Goal: Task Accomplishment & Management: Manage account settings

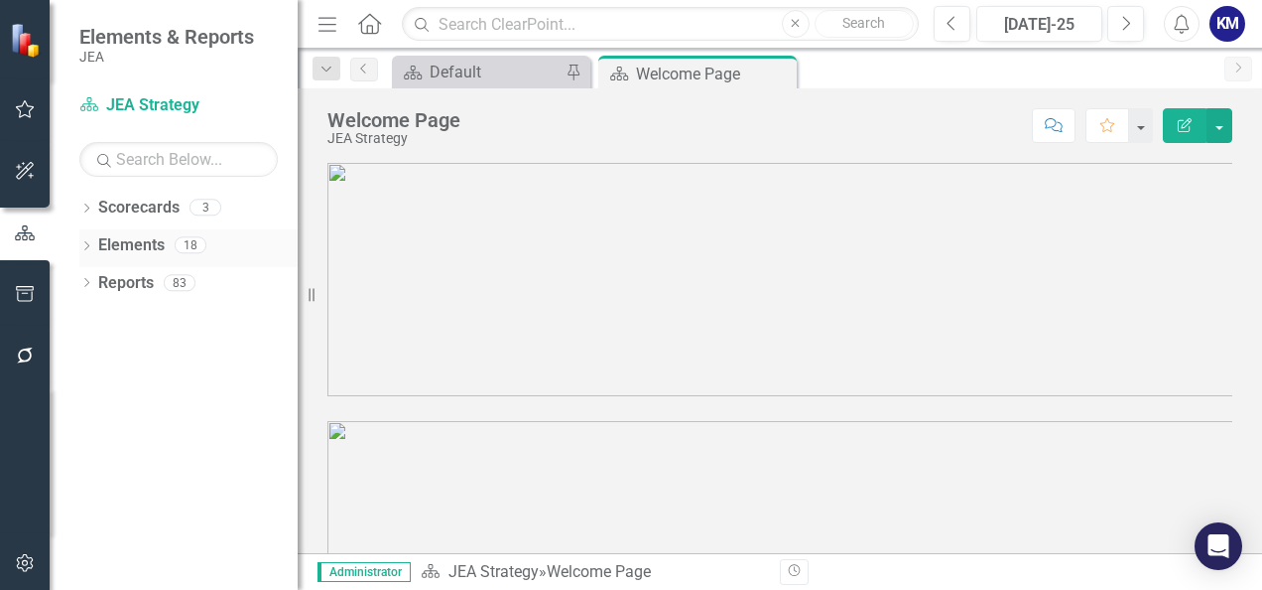
click at [132, 247] on link "Elements" at bounding box center [131, 245] width 66 height 23
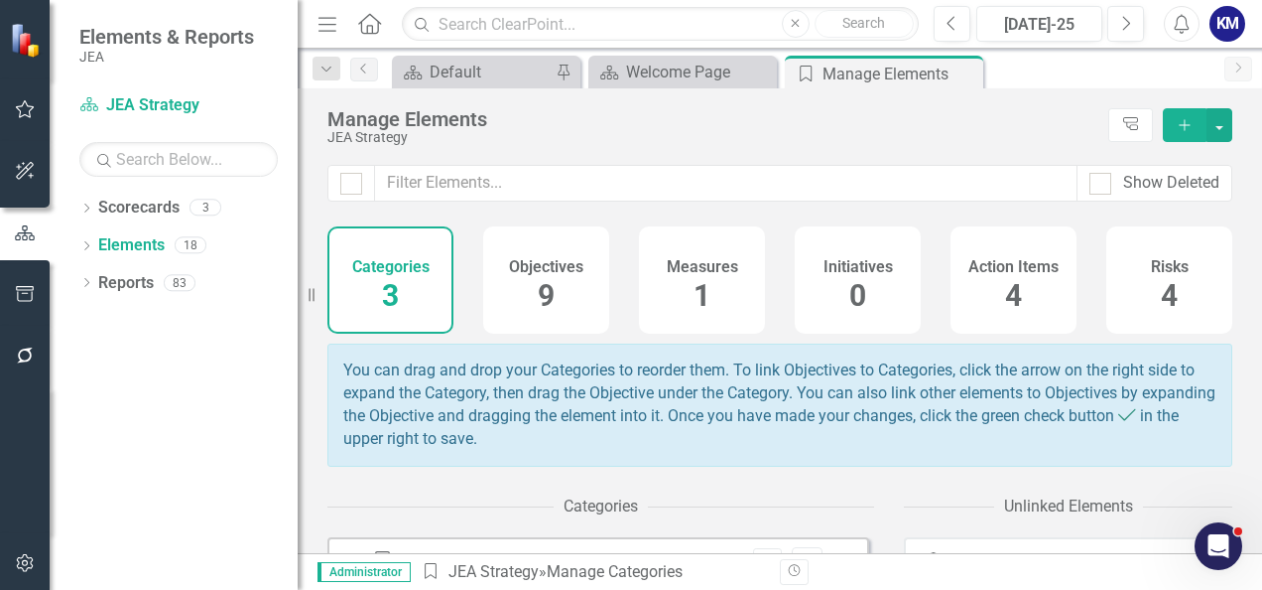
click at [698, 277] on div "1" at bounding box center [702, 296] width 17 height 43
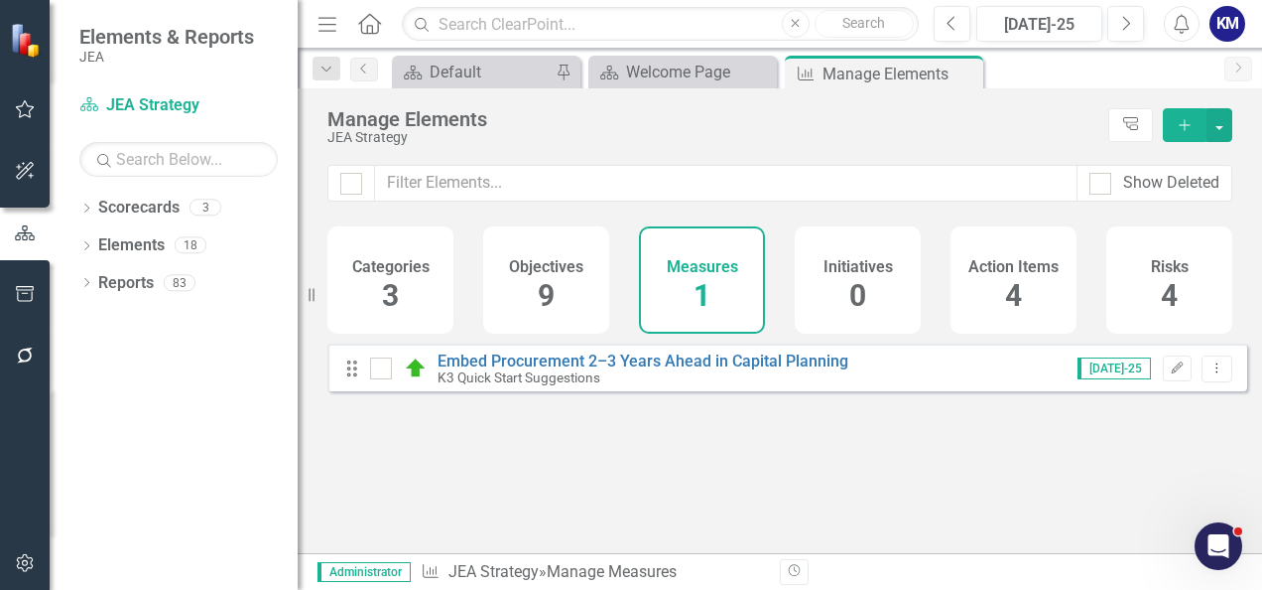
click at [533, 298] on div "Objectives 9" at bounding box center [546, 279] width 126 height 107
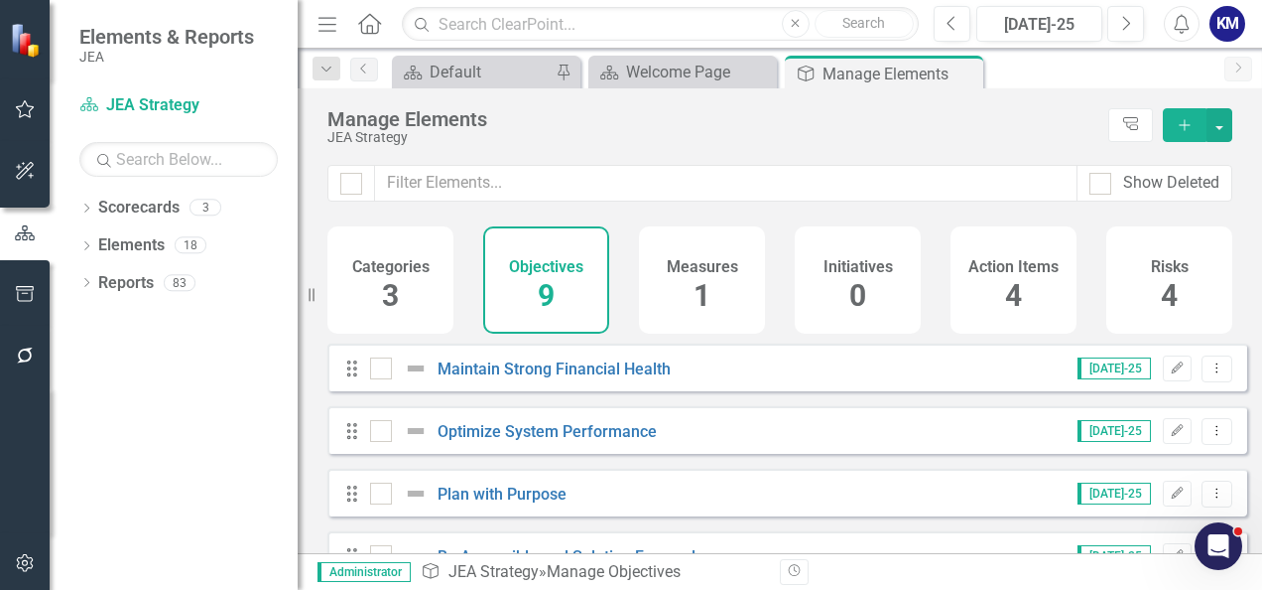
scroll to position [199, 0]
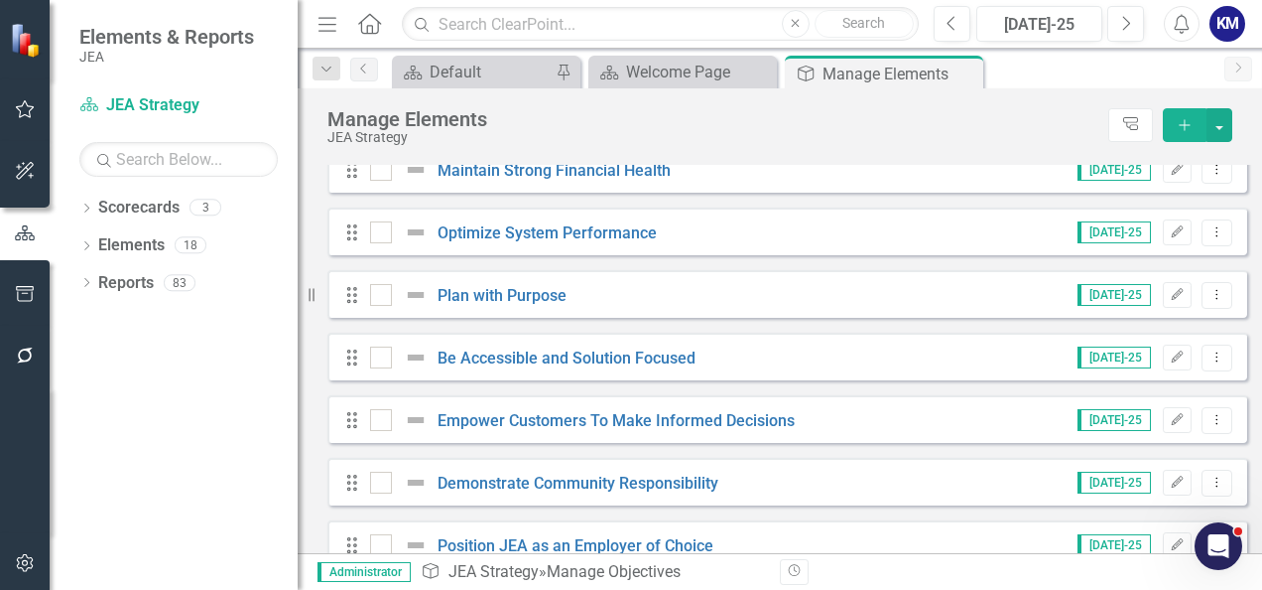
click at [473, 297] on div "Plan with Purpose" at bounding box center [470, 295] width 201 height 24
click at [478, 305] on link "Plan with Purpose" at bounding box center [502, 295] width 129 height 19
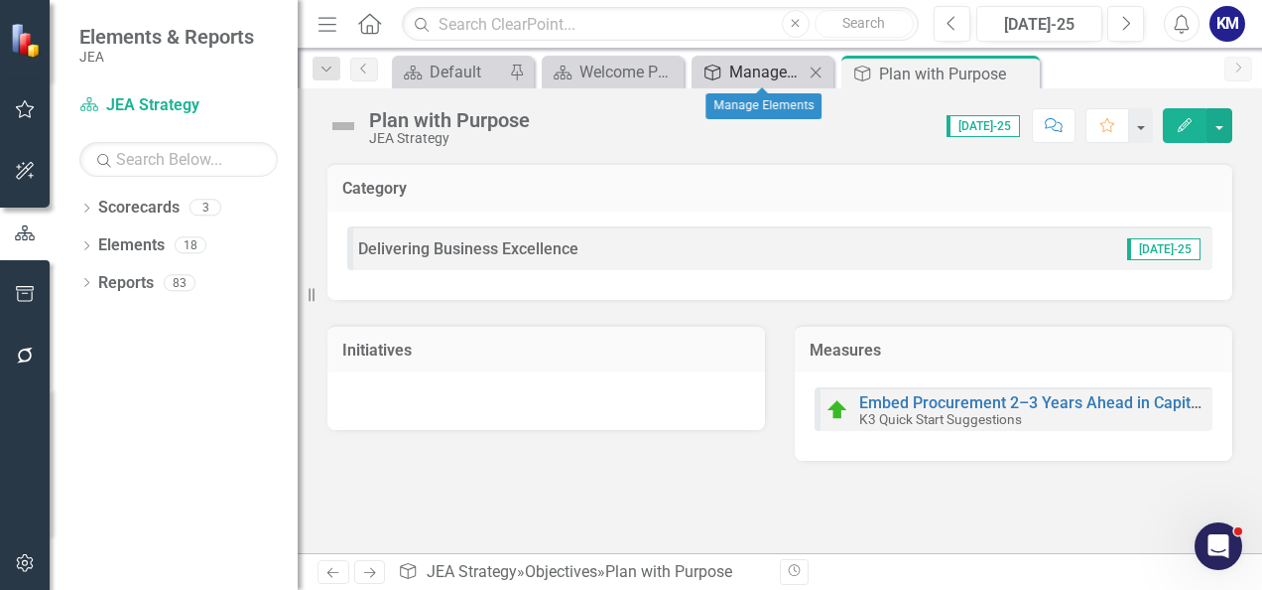
click at [802, 70] on div "Manage Elements" at bounding box center [766, 72] width 74 height 25
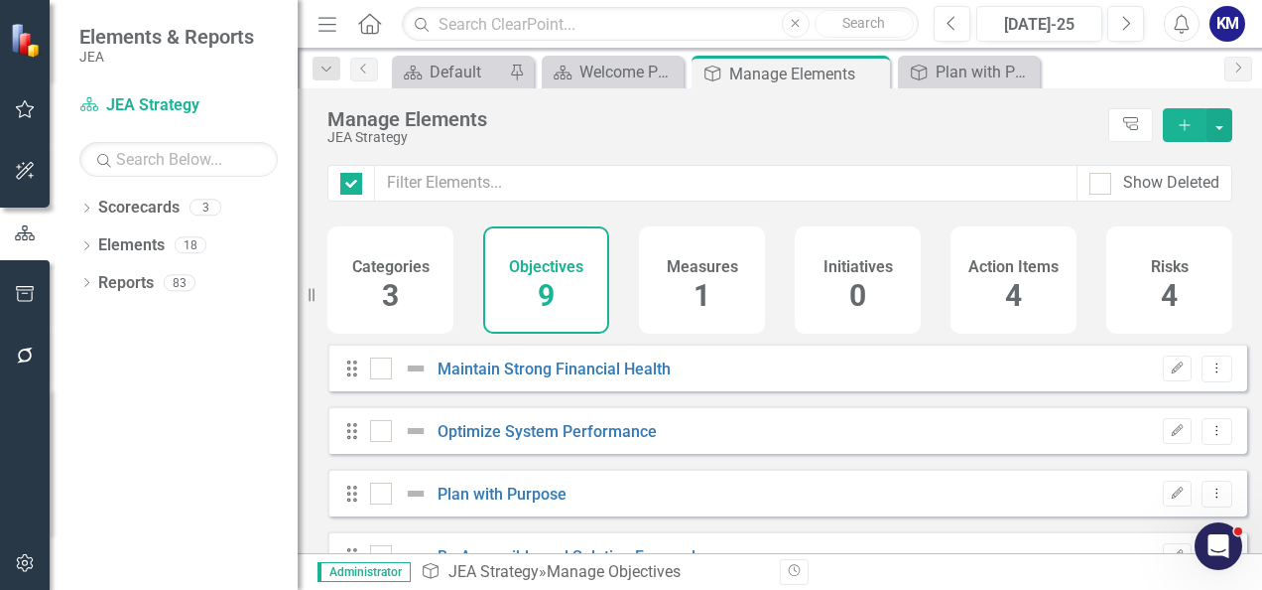
checkbox input "false"
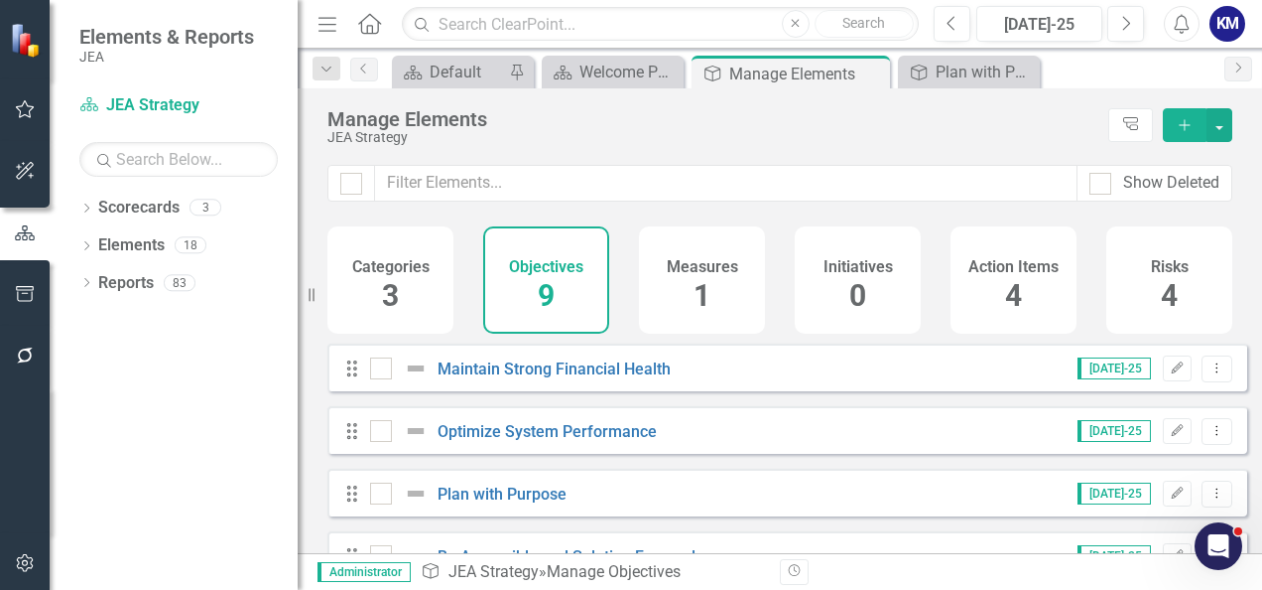
click at [698, 322] on div "Measures 1" at bounding box center [702, 279] width 126 height 107
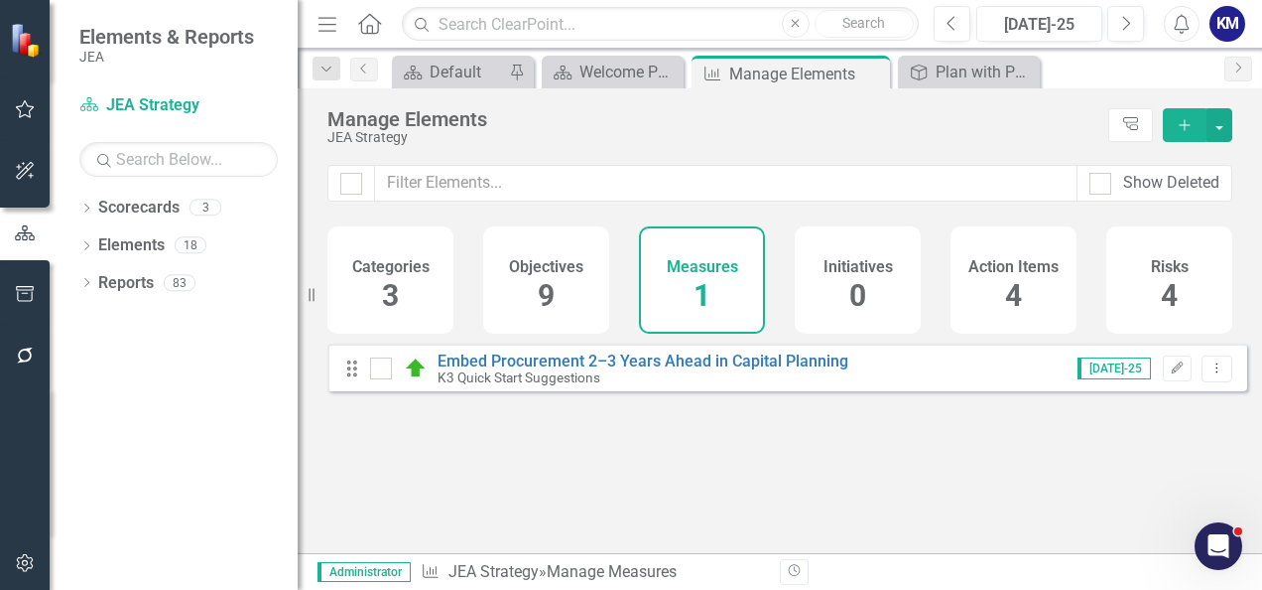
click at [614, 385] on div "K3 Quick Start Suggestions" at bounding box center [643, 377] width 411 height 15
click at [618, 370] on link "Embed Procurement 2–3 Years Ahead in Capital Planning" at bounding box center [643, 360] width 411 height 19
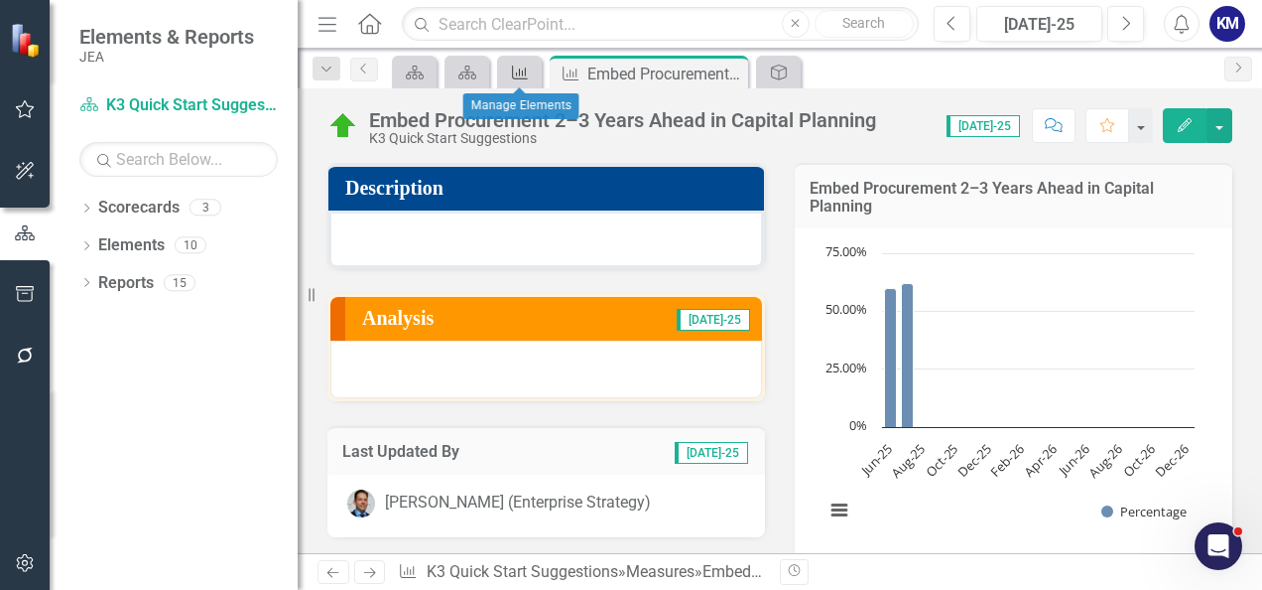
click at [520, 66] on icon "Measure" at bounding box center [520, 73] width 20 height 16
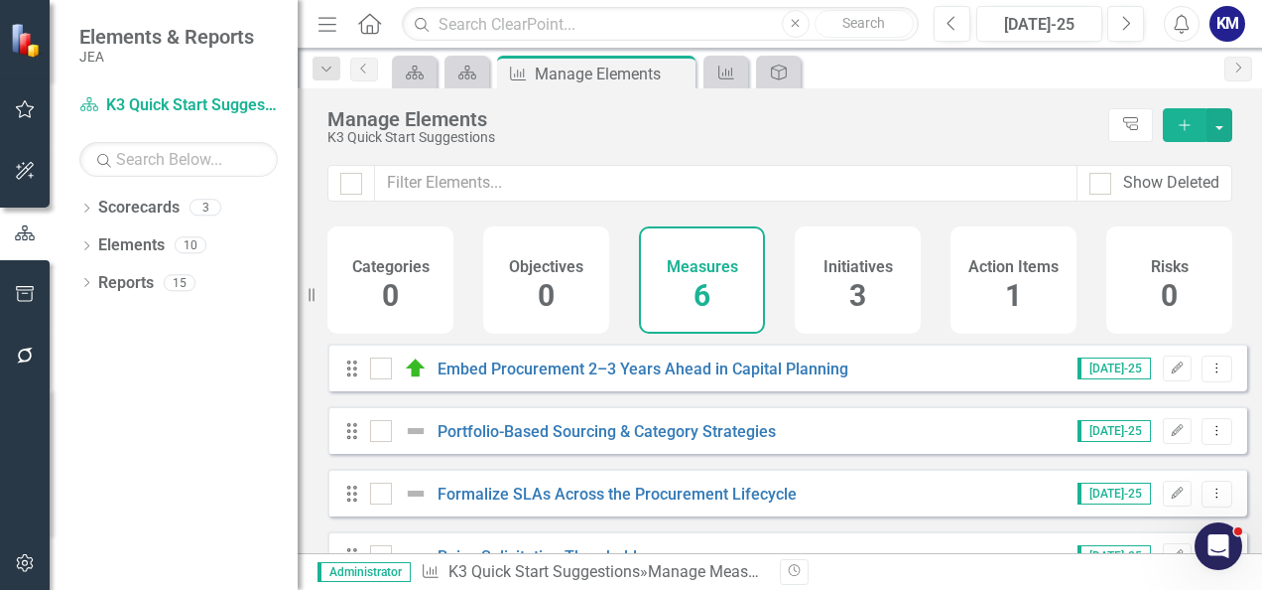
click at [804, 148] on div "Manage Elements K3 Quick Start Suggestions Tree Explorer Add" at bounding box center [780, 126] width 965 height 76
